Goal: Complete application form

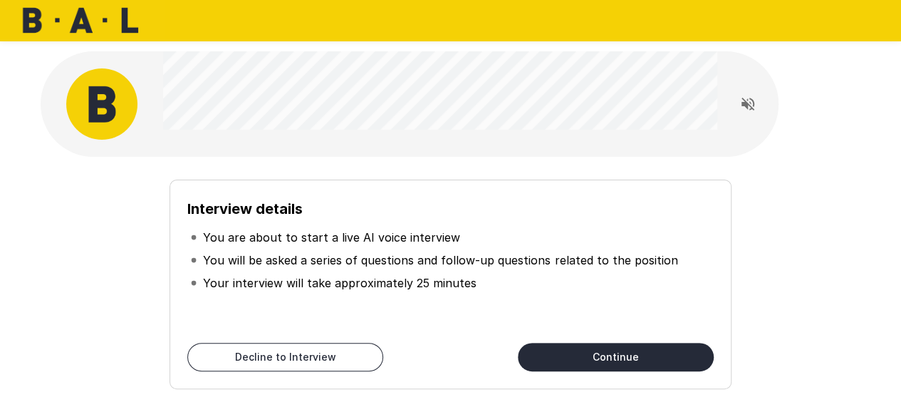
click at [472, 162] on div "Interview details You are about to start a live AI voice interview You will be …" at bounding box center [451, 276] width 820 height 238
click at [53, 147] on div at bounding box center [410, 103] width 739 height 105
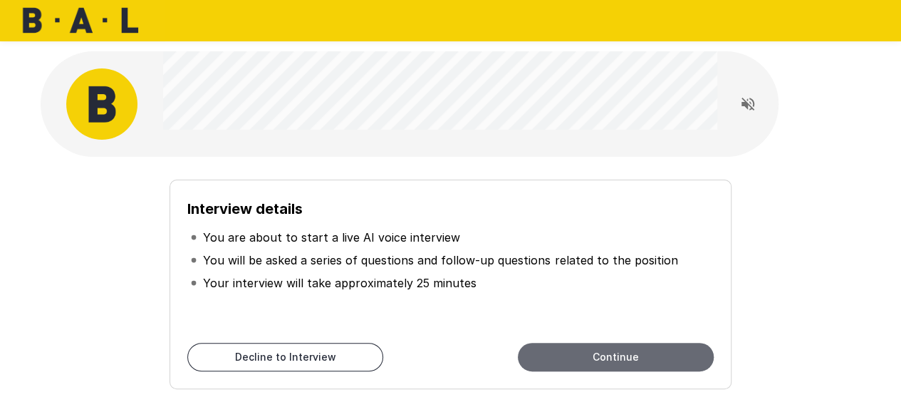
click at [610, 353] on button "Continue" at bounding box center [616, 357] width 196 height 28
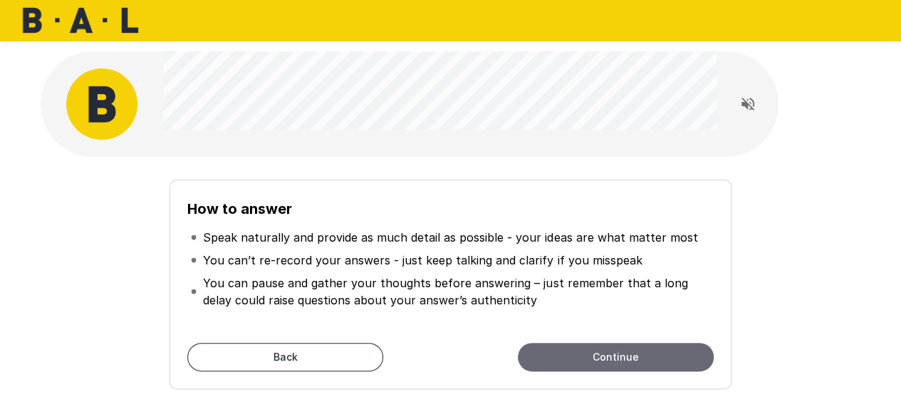
click at [648, 358] on button "Continue" at bounding box center [616, 357] width 196 height 28
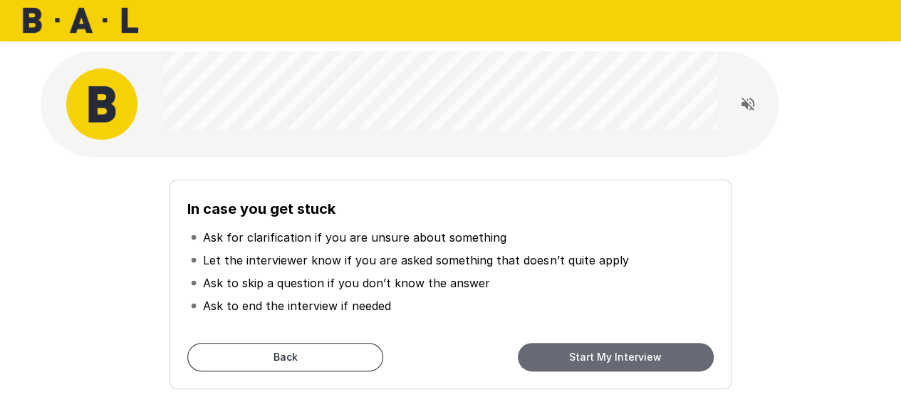
click at [590, 354] on button "Start My Interview" at bounding box center [616, 357] width 196 height 28
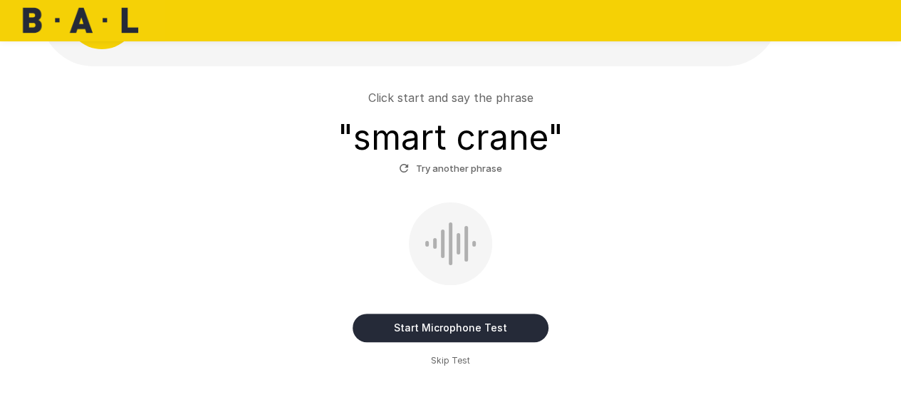
scroll to position [93, 0]
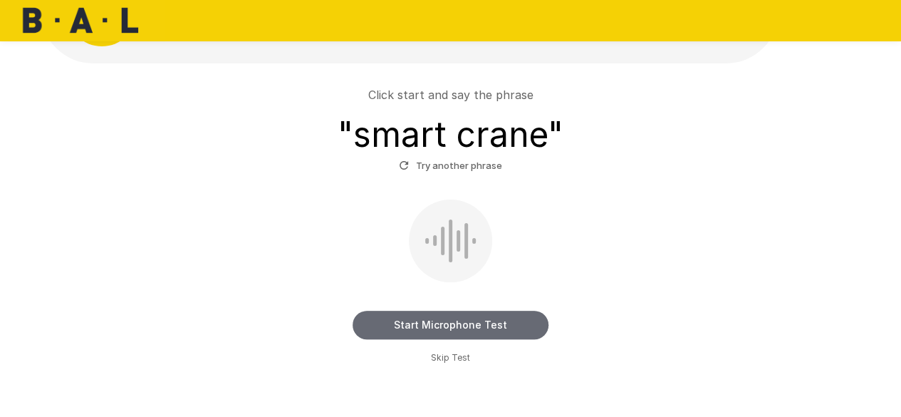
click at [427, 320] on button "Start Microphone Test" at bounding box center [451, 325] width 196 height 28
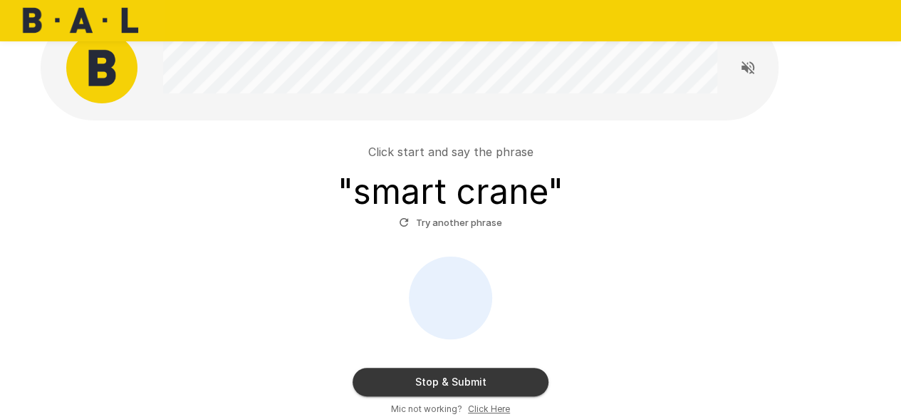
scroll to position [36, 0]
click at [452, 227] on button "Try another phrase" at bounding box center [450, 223] width 110 height 22
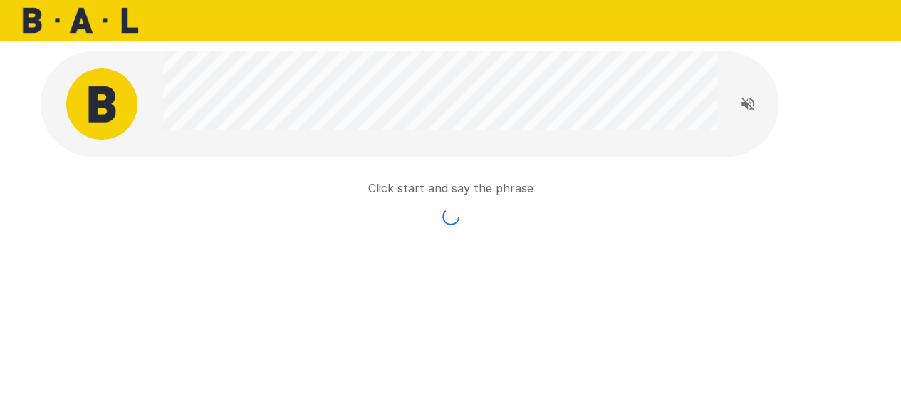
scroll to position [0, 0]
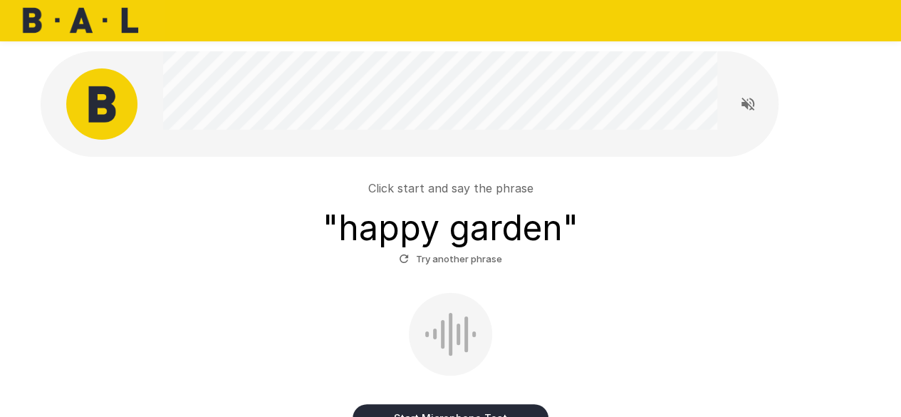
click at [449, 313] on div at bounding box center [451, 334] width 4 height 43
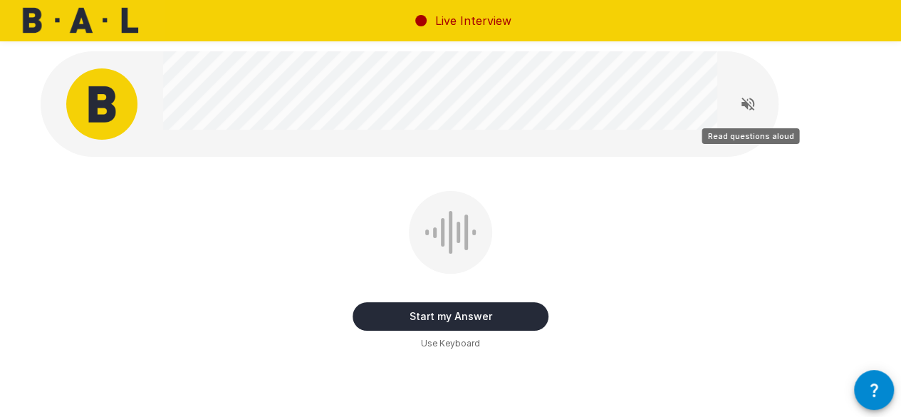
click at [742, 103] on icon "Read questions aloud" at bounding box center [747, 104] width 13 height 13
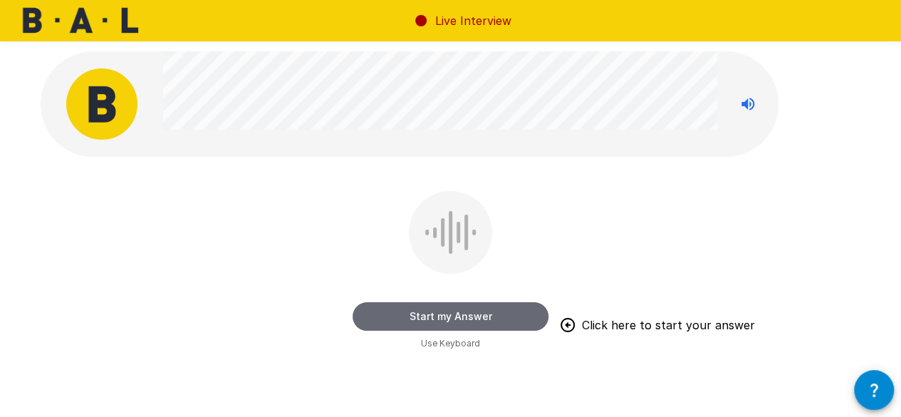
click at [463, 313] on button "Start my Answer" at bounding box center [451, 316] width 196 height 28
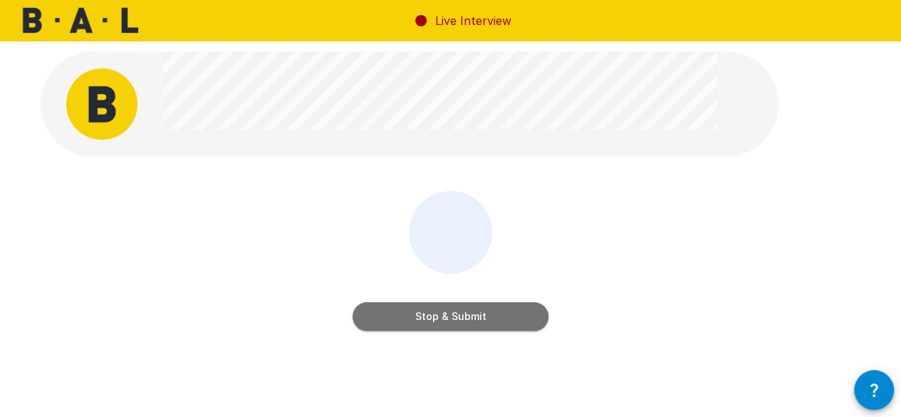
click at [479, 314] on button "Stop & Submit" at bounding box center [451, 316] width 196 height 28
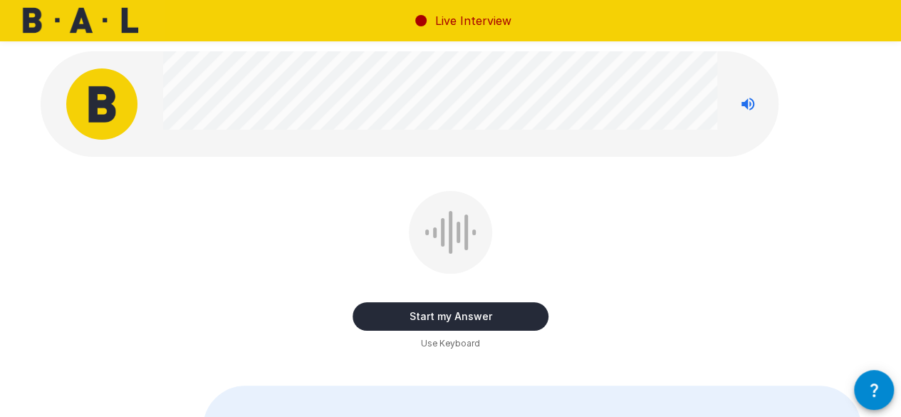
click at [508, 317] on button "Start my Answer" at bounding box center [451, 316] width 196 height 28
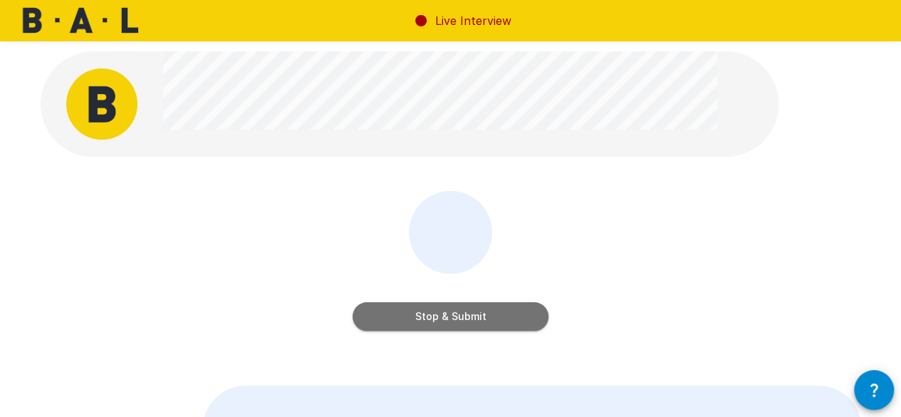
click at [506, 316] on button "Stop & Submit" at bounding box center [451, 316] width 196 height 28
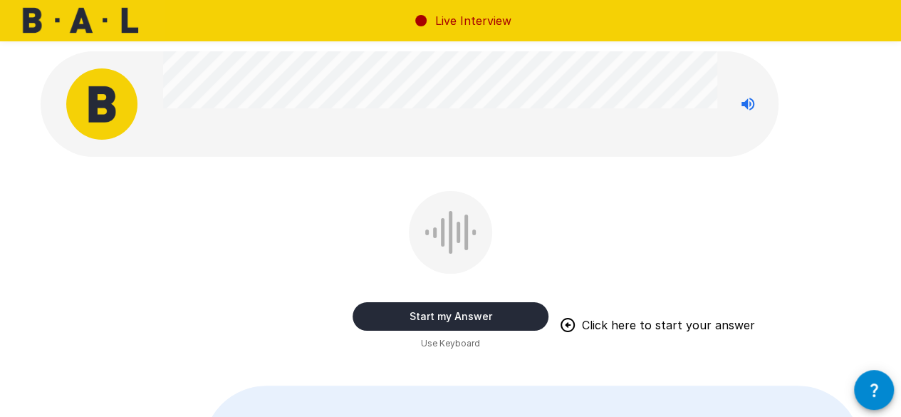
click at [506, 315] on button "Start my Answer" at bounding box center [451, 316] width 196 height 28
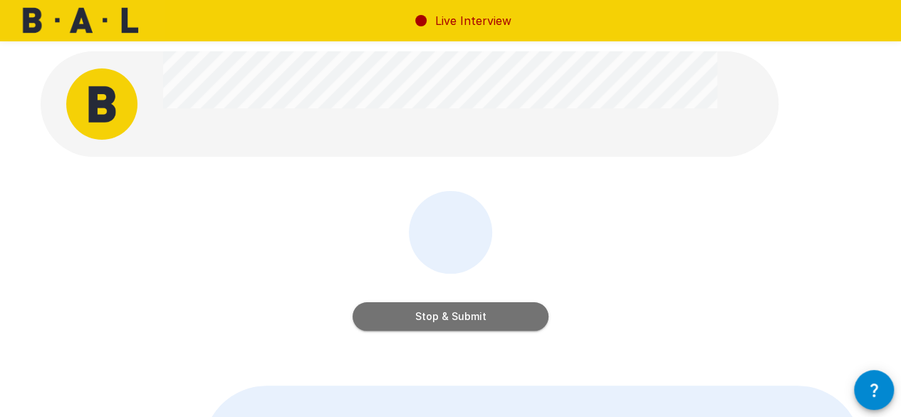
click at [506, 315] on button "Stop & Submit" at bounding box center [451, 316] width 196 height 28
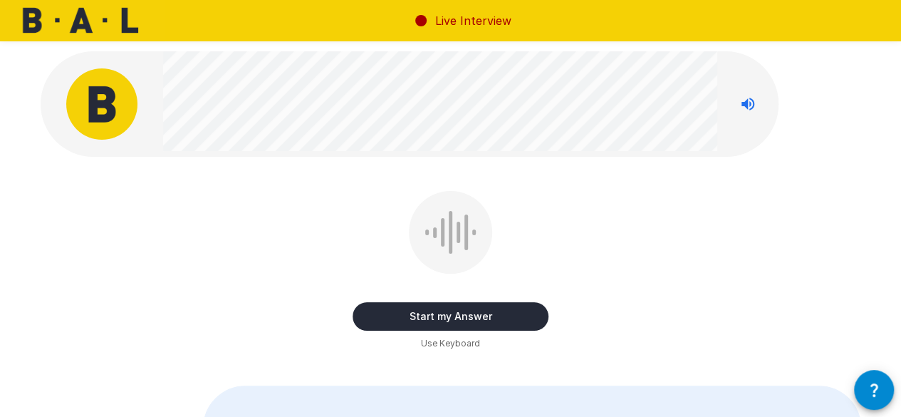
click at [503, 318] on button "Start my Answer" at bounding box center [451, 316] width 196 height 28
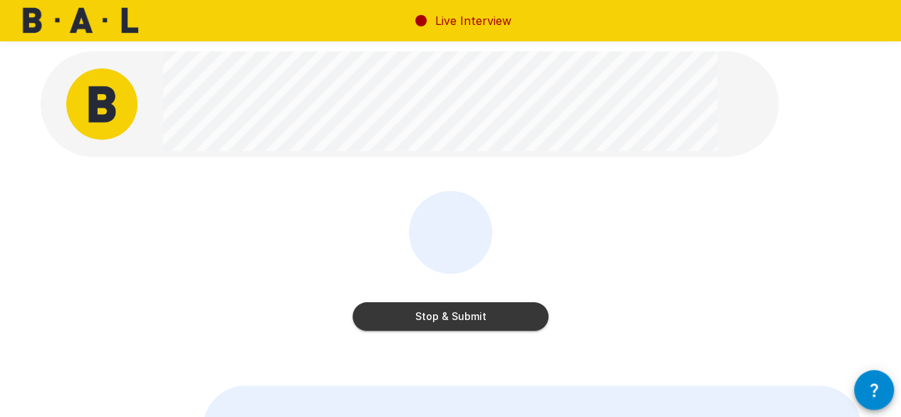
click at [503, 321] on button "Stop & Submit" at bounding box center [451, 316] width 196 height 28
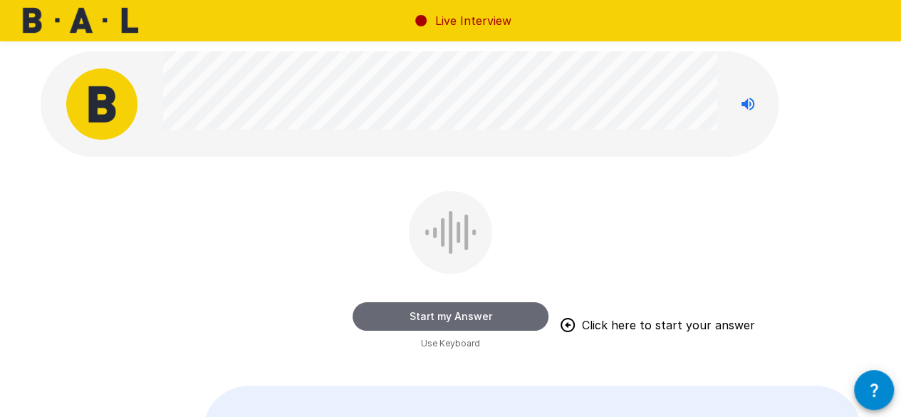
click at [510, 315] on button "Start my Answer" at bounding box center [451, 316] width 196 height 28
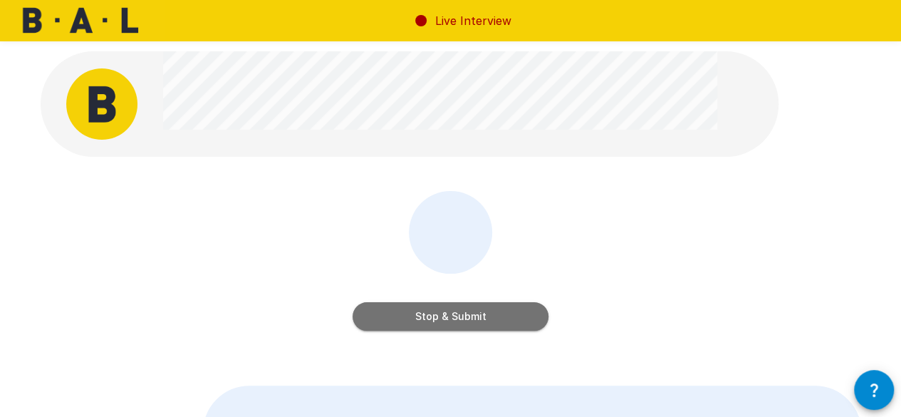
click at [510, 315] on button "Stop & Submit" at bounding box center [451, 316] width 196 height 28
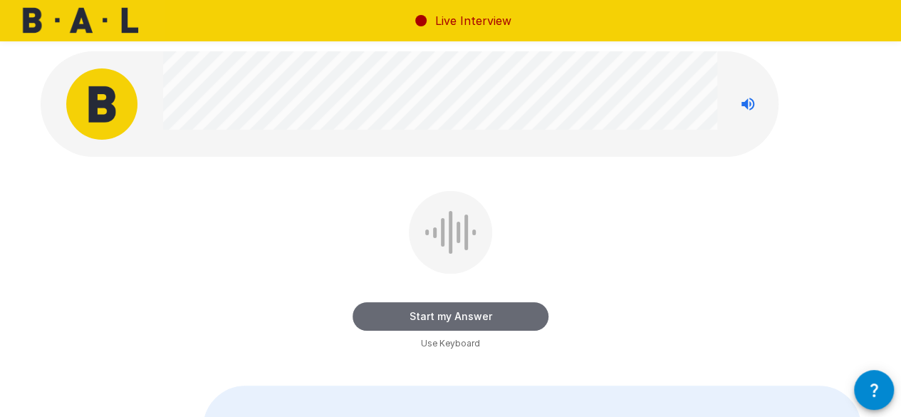
click at [523, 313] on button "Start my Answer" at bounding box center [451, 316] width 196 height 28
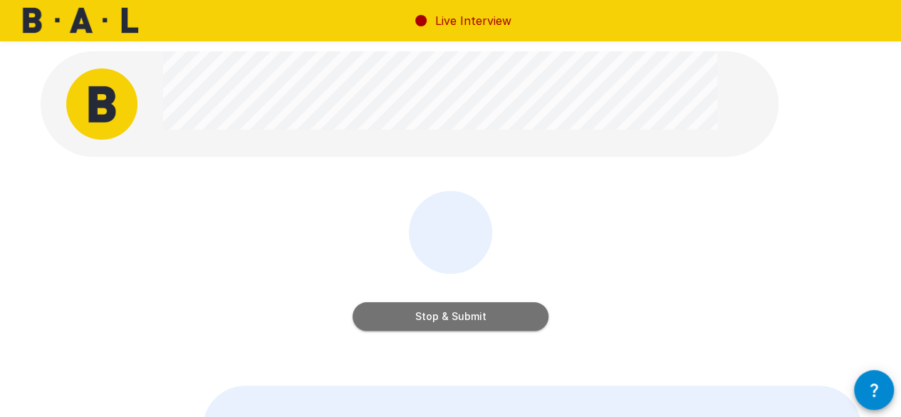
click at [494, 311] on button "Stop & Submit" at bounding box center [451, 316] width 196 height 28
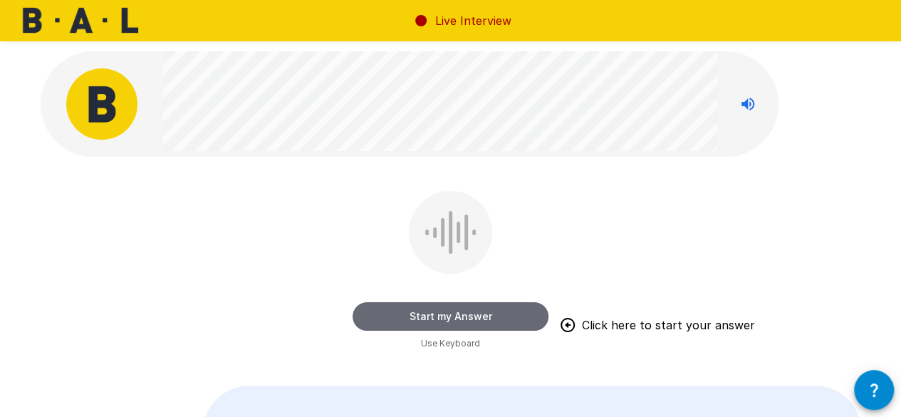
click at [499, 315] on button "Start my Answer" at bounding box center [451, 316] width 196 height 28
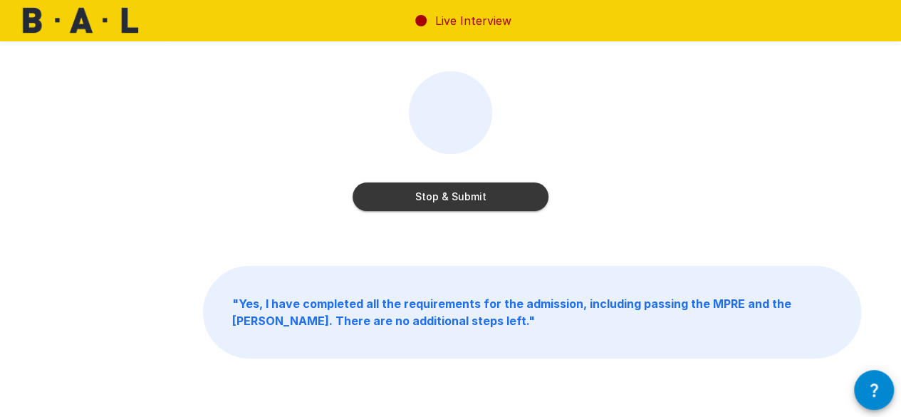
scroll to position [142, 0]
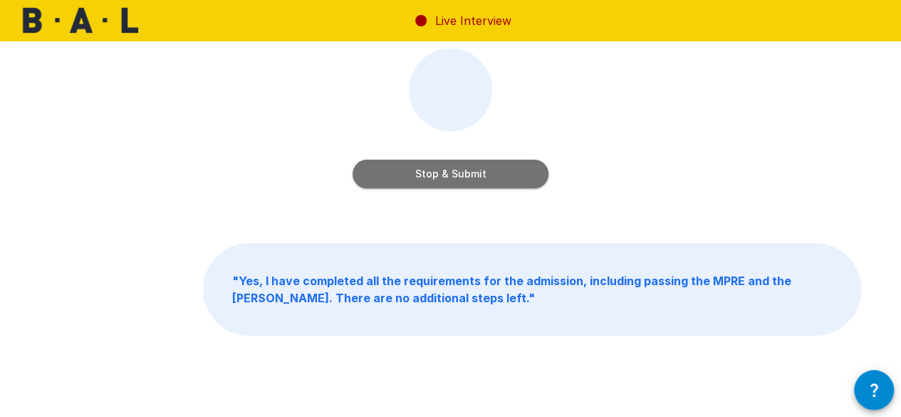
click at [489, 169] on button "Stop & Submit" at bounding box center [451, 174] width 196 height 28
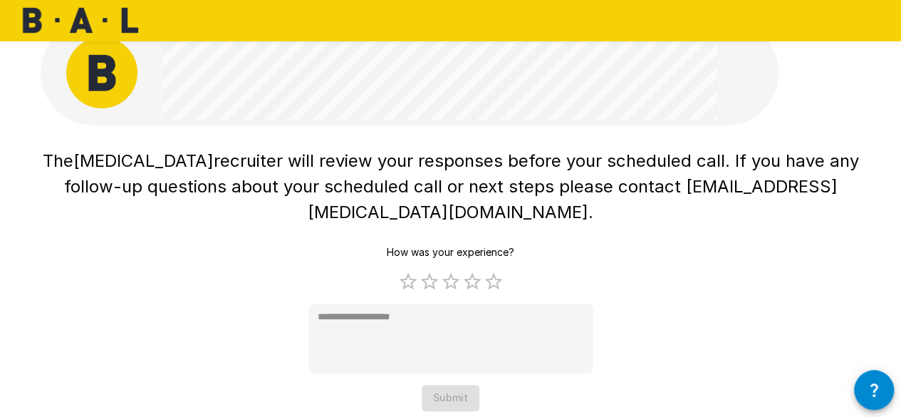
scroll to position [31, 0]
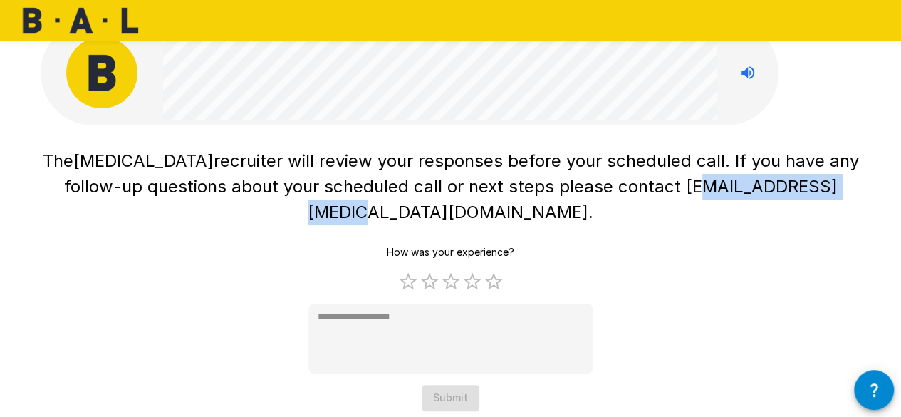
drag, startPoint x: 623, startPoint y: 193, endPoint x: 793, endPoint y: 197, distance: 170.2
click at [793, 197] on span "recruiter will review your responses before your scheduled call. If you have an…" at bounding box center [464, 186] width 800 height 72
copy span "[EMAIL_ADDRESS][MEDICAL_DATA][DOMAIN_NAME]"
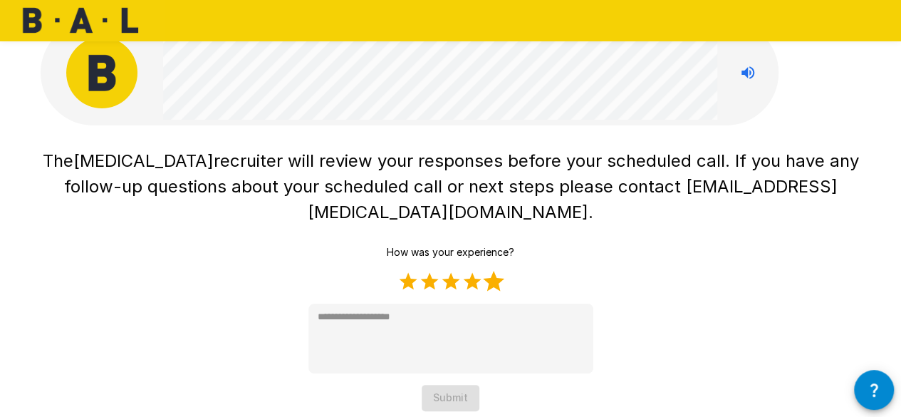
click at [489, 271] on label "5 Stars" at bounding box center [493, 281] width 21 height 21
type textarea "*"
click at [469, 385] on button "Submit" at bounding box center [451, 398] width 58 height 26
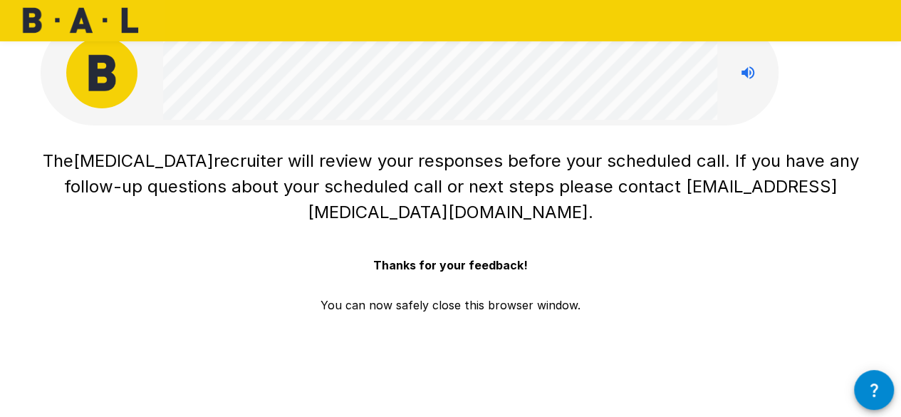
scroll to position [0, 0]
